Goal: Navigation & Orientation: Find specific page/section

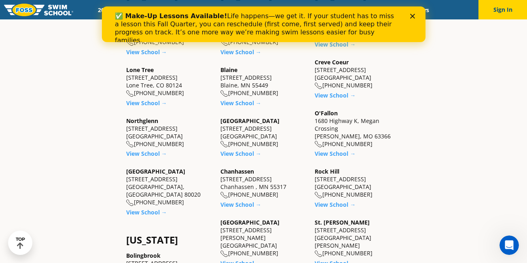
scroll to position [291, 0]
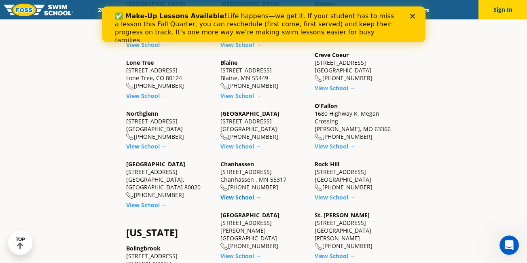
click at [243, 199] on link "View School →" at bounding box center [240, 197] width 41 height 8
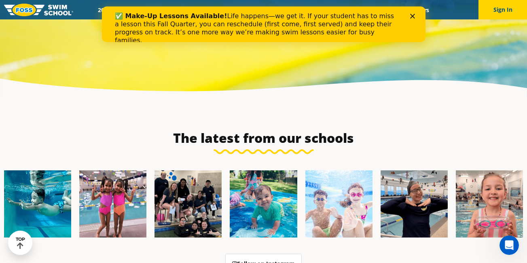
scroll to position [2585, 0]
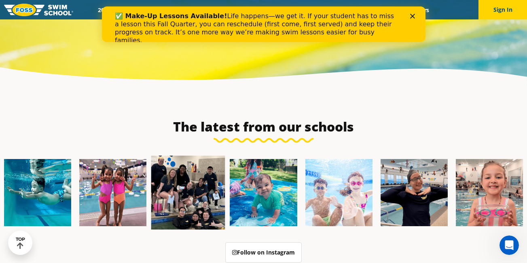
click at [183, 157] on img at bounding box center [188, 193] width 74 height 74
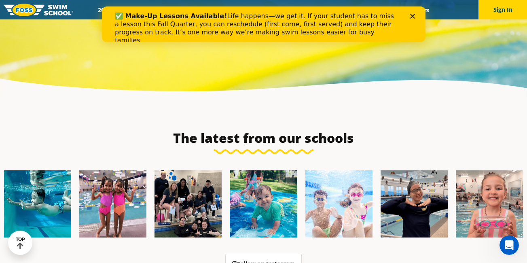
scroll to position [2585, 0]
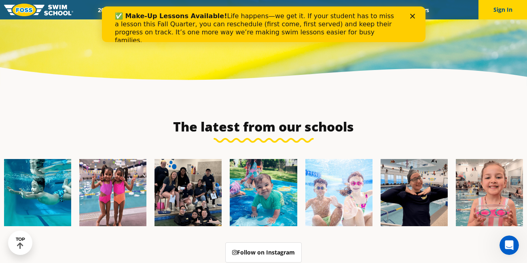
click at [413, 15] on icon "Close" at bounding box center [411, 16] width 5 height 5
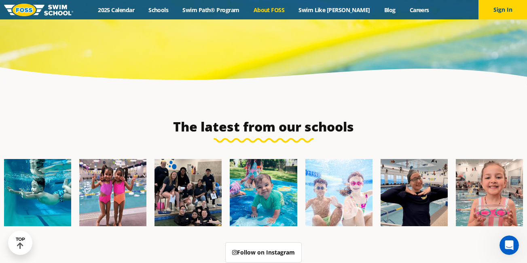
click at [282, 8] on link "About FOSS" at bounding box center [268, 10] width 45 height 8
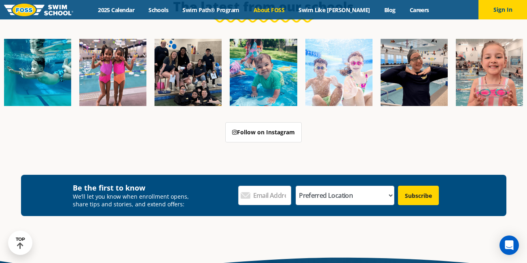
scroll to position [1900, 0]
